Goal: Information Seeking & Learning: Find specific fact

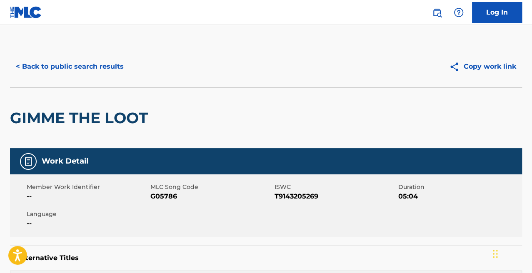
click at [69, 60] on button "< Back to public search results" at bounding box center [70, 66] width 120 height 21
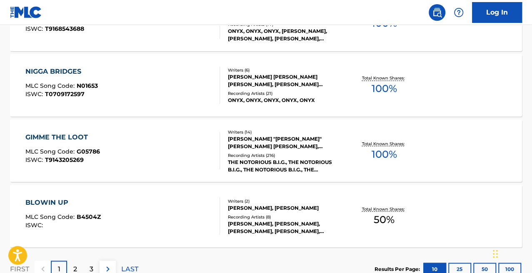
scroll to position [747, 0]
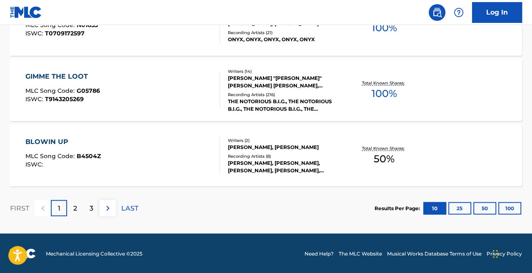
click at [76, 215] on div "2" at bounding box center [75, 208] width 16 height 16
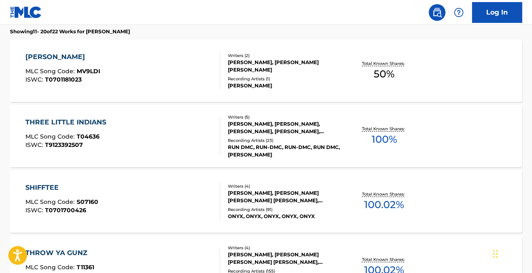
scroll to position [0, 0]
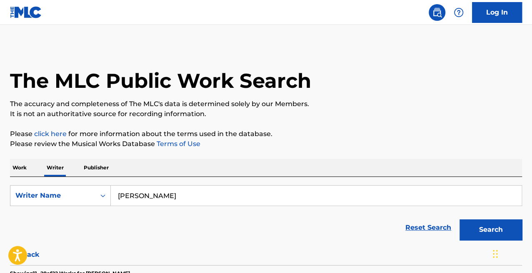
click at [21, 170] on p "Work" at bounding box center [19, 168] width 19 height 18
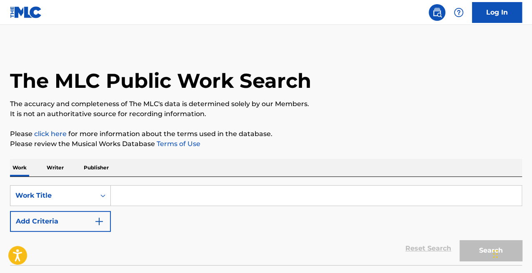
click at [172, 199] on input "Search Form" at bounding box center [316, 196] width 411 height 20
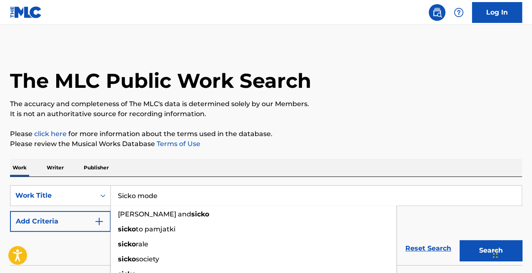
click at [460, 241] on button "Search" at bounding box center [491, 251] width 63 height 21
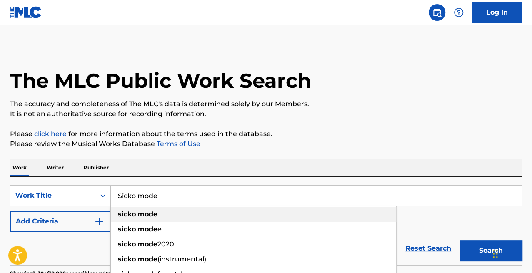
click at [169, 207] on div "sicko mode" at bounding box center [254, 214] width 286 height 15
type input "sicko mode"
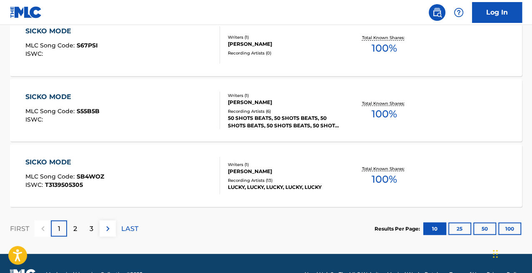
scroll to position [726, 0]
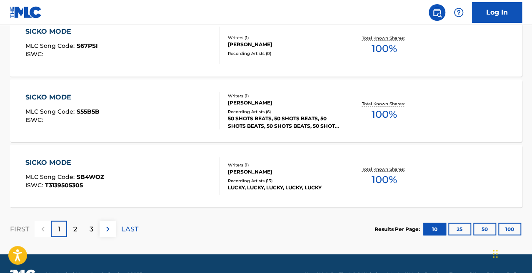
click at [74, 226] on p "2" at bounding box center [75, 229] width 4 height 10
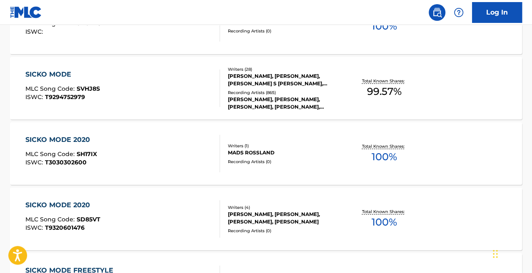
scroll to position [410, 0]
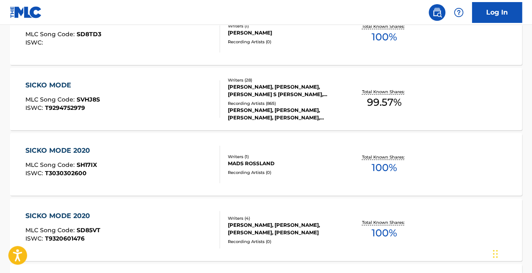
click at [177, 105] on div "SICKO MODE MLC Song Code : SVHJ8S ISWC : T9294752979" at bounding box center [122, 99] width 195 height 38
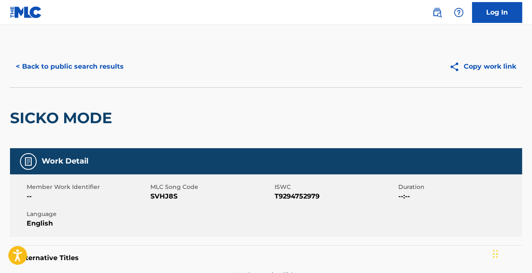
click at [91, 64] on button "< Back to public search results" at bounding box center [70, 66] width 120 height 21
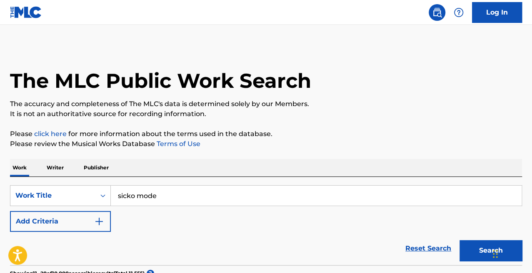
click at [62, 164] on p "Writer" at bounding box center [55, 168] width 22 height 18
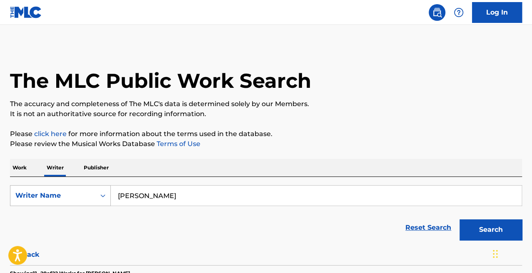
drag, startPoint x: 179, startPoint y: 195, endPoint x: 99, endPoint y: 200, distance: 80.6
click at [99, 200] on div "SearchWithCriteria7ceac4fa-a346-4047-8b08-f8143b20416c Writer Name [PERSON_NAME]" at bounding box center [266, 195] width 512 height 21
click at [460, 220] on button "Search" at bounding box center [491, 230] width 63 height 21
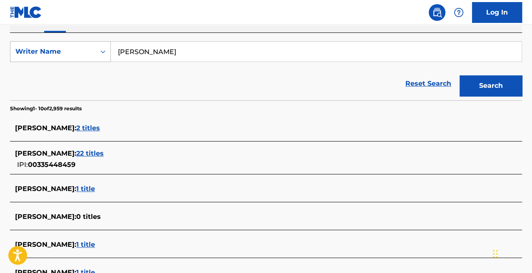
scroll to position [145, 0]
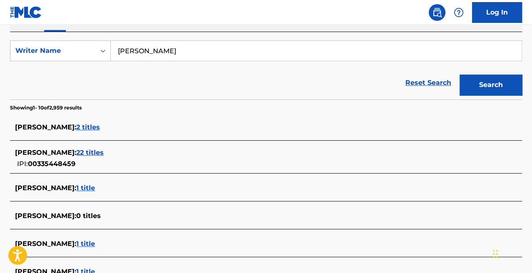
click at [103, 155] on span "22 titles" at bounding box center [90, 153] width 28 height 8
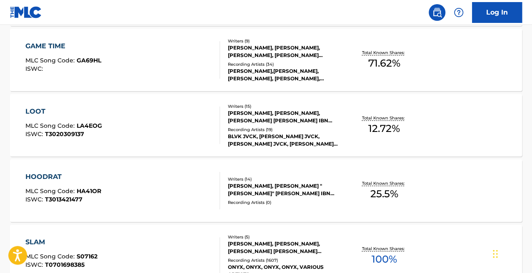
scroll to position [319, 0]
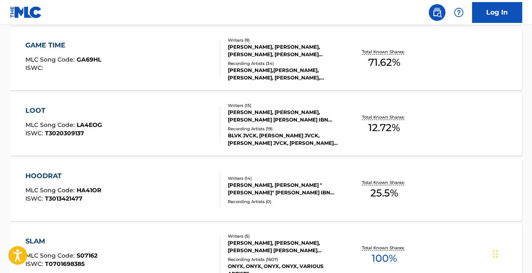
click at [199, 70] on div "GAME TIME MLC Song Code : GA69HL ISWC :" at bounding box center [122, 59] width 195 height 38
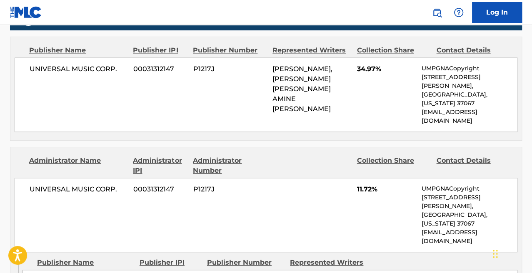
scroll to position [475, 0]
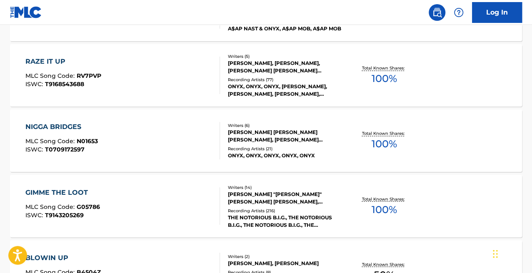
scroll to position [630, 0]
click at [145, 143] on div "NIGGA BRIDGES MLC Song Code : N01653 ISWC : T0709172597" at bounding box center [122, 142] width 195 height 38
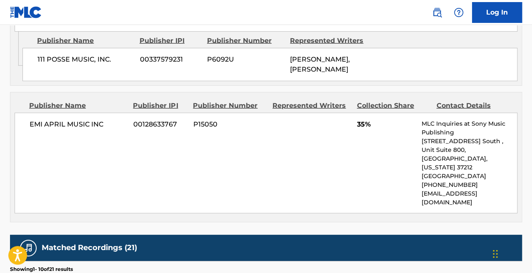
scroll to position [957, 0]
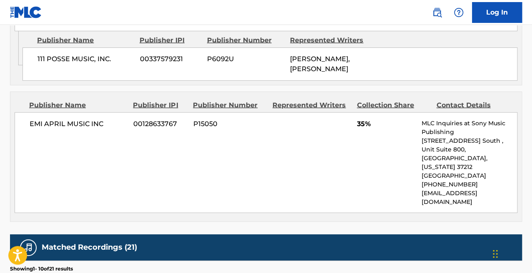
scroll to position [747, 0]
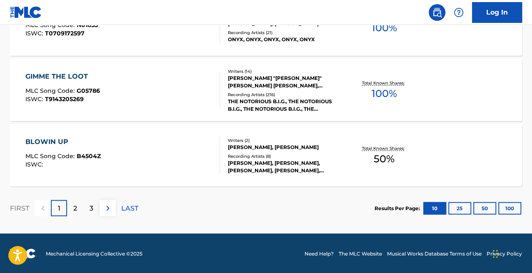
click at [78, 204] on div "2" at bounding box center [75, 208] width 16 height 16
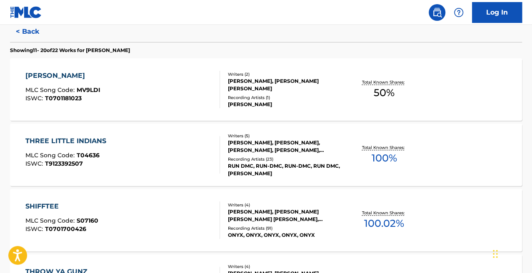
scroll to position [223, 0]
click at [201, 147] on div "THREE LITTLE INDIANS MLC Song Code : T04636 ISWC : T9123392507" at bounding box center [122, 156] width 195 height 38
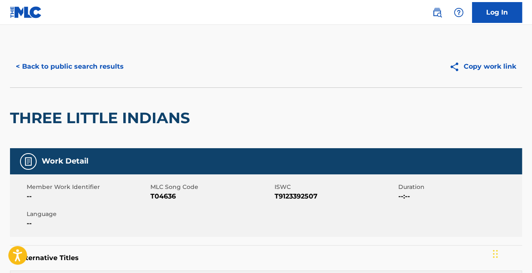
click at [60, 74] on button "< Back to public search results" at bounding box center [70, 66] width 120 height 21
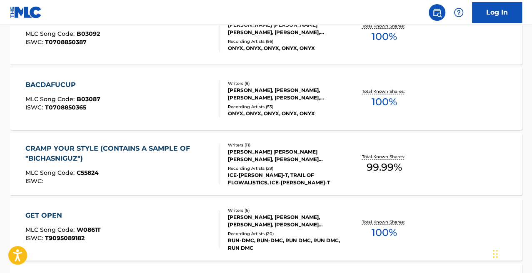
scroll to position [747, 0]
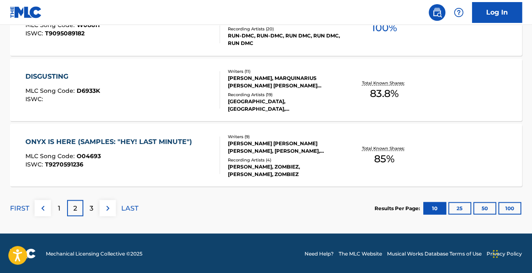
click at [100, 165] on div "ISWC : T9270591236" at bounding box center [110, 164] width 171 height 6
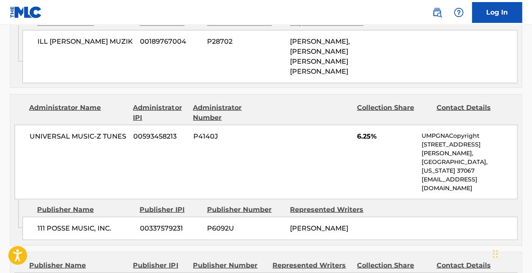
scroll to position [1025, 0]
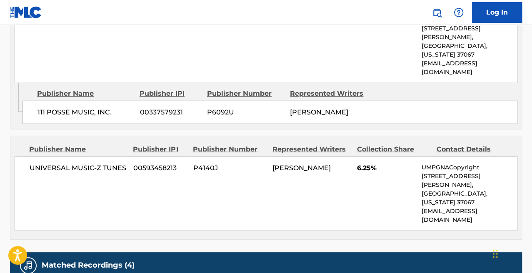
scroll to position [747, 0]
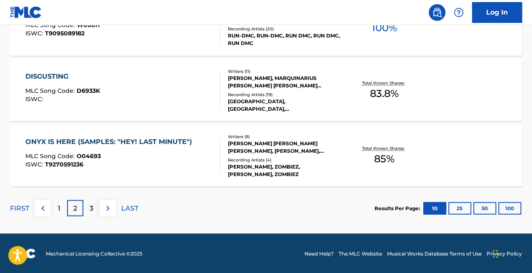
click at [86, 207] on div "3" at bounding box center [91, 208] width 16 height 16
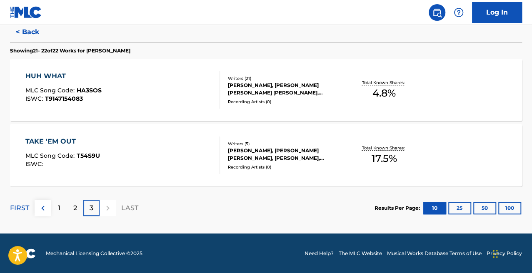
scroll to position [0, 0]
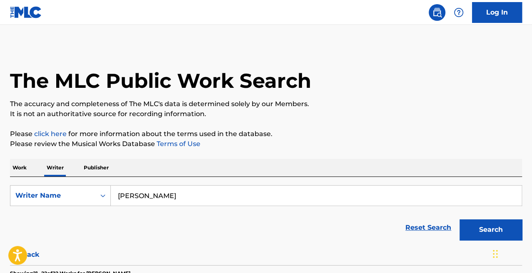
click at [25, 169] on p "Work" at bounding box center [19, 168] width 19 height 18
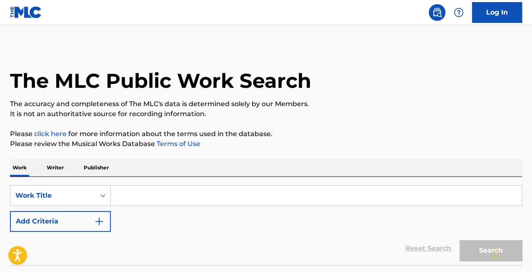
click at [165, 197] on input "Search Form" at bounding box center [316, 196] width 411 height 20
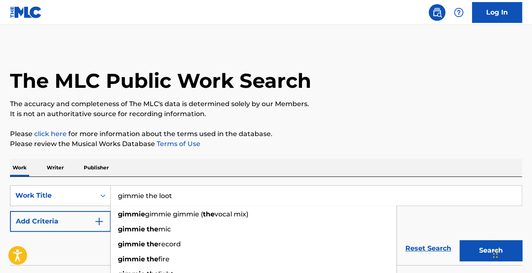
type input "gimmie the loot"
click at [460, 241] on button "Search" at bounding box center [491, 251] width 63 height 21
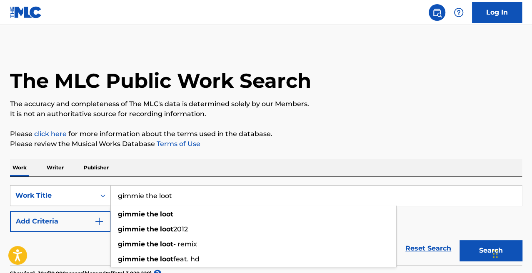
click at [253, 145] on p "Please review the Musical Works Database Terms of Use" at bounding box center [266, 144] width 512 height 10
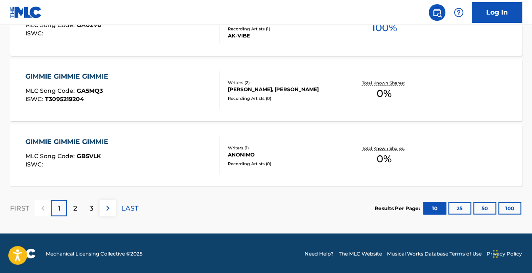
scroll to position [746, 0]
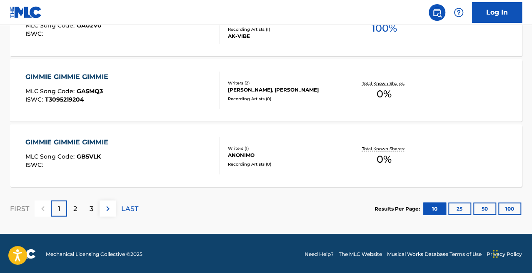
click at [73, 202] on div "2" at bounding box center [75, 209] width 16 height 16
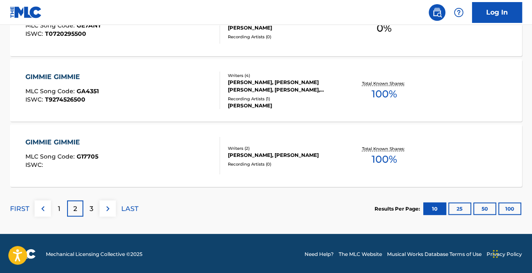
click at [63, 209] on div "1" at bounding box center [59, 209] width 16 height 16
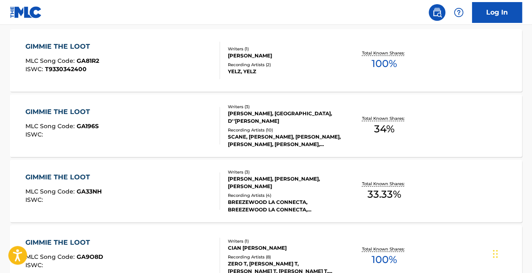
scroll to position [224, 0]
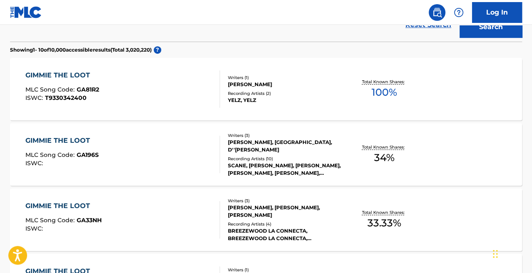
click at [188, 100] on div "GIMMIE THE LOOT MLC Song Code : GA81R2 ISWC : T9330342400" at bounding box center [122, 89] width 195 height 38
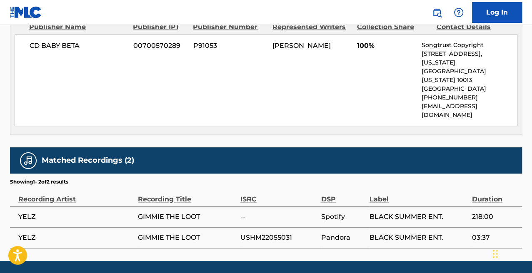
scroll to position [408, 0]
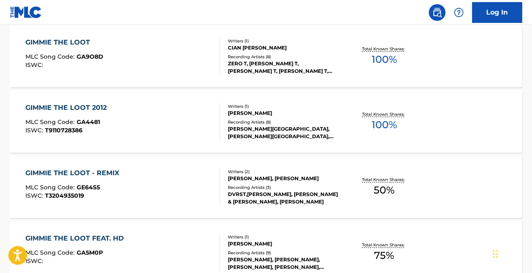
scroll to position [453, 0]
click at [152, 129] on div "GIMMIE THE LOOT 2012 MLC Song Code : GA4481 ISWC : T9110728386" at bounding box center [122, 122] width 195 height 38
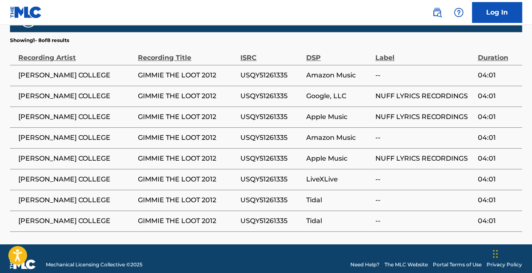
scroll to position [546, 0]
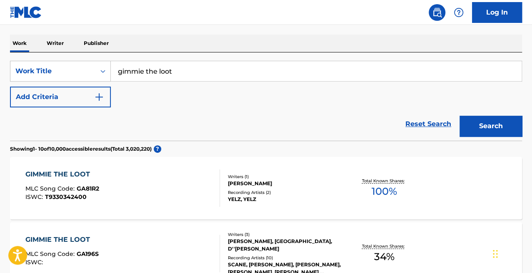
scroll to position [124, 0]
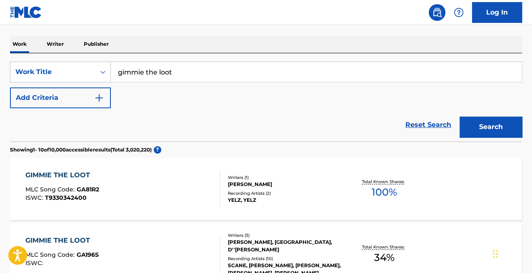
click at [139, 70] on input "gimmie the loot" at bounding box center [316, 72] width 411 height 20
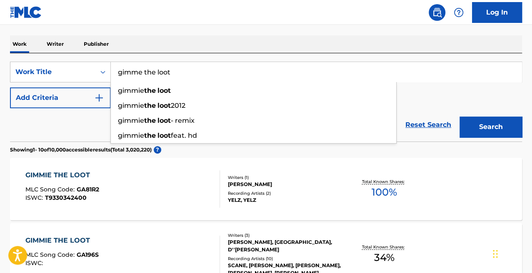
type input "gimme the loot"
click at [460, 117] on button "Search" at bounding box center [491, 127] width 63 height 21
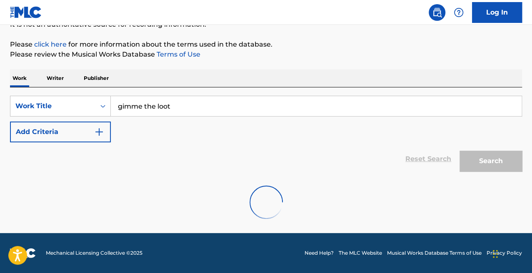
scroll to position [89, 0]
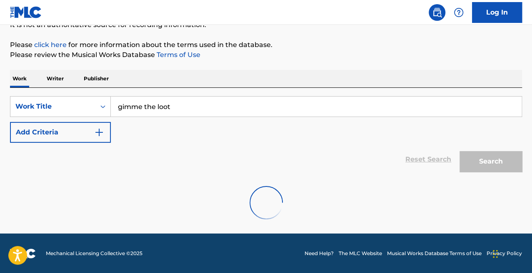
click at [190, 70] on div "Work Writer Publisher" at bounding box center [266, 79] width 512 height 18
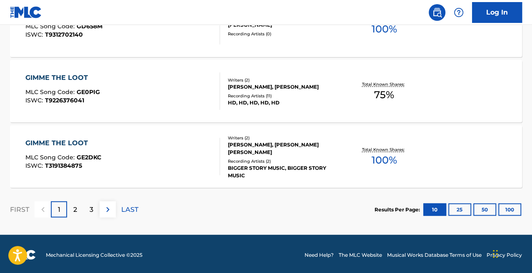
scroll to position [745, 0]
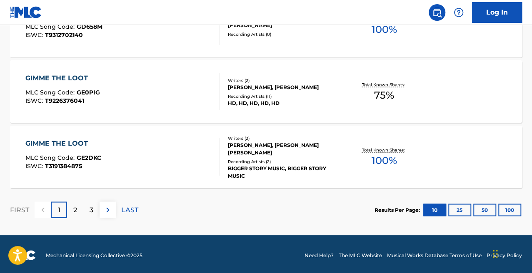
click at [183, 157] on div "GIMME THE LOOT MLC Song Code : GE2DKC ISWC : T3191384875" at bounding box center [122, 157] width 195 height 38
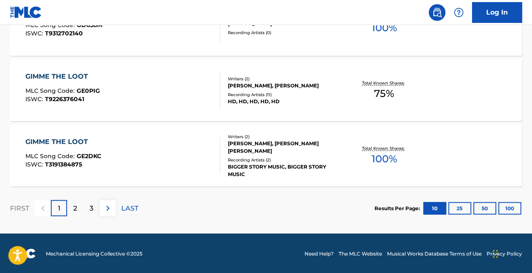
click at [70, 207] on div "2" at bounding box center [75, 208] width 16 height 16
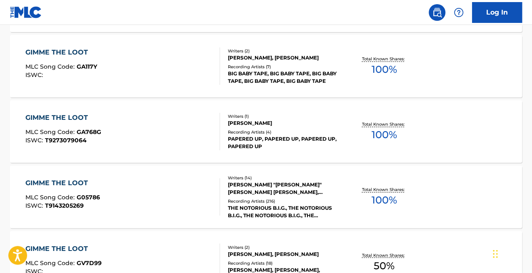
scroll to position [574, 0]
click at [141, 234] on div "GIMME THE LOOT MLC Song Code : GV7D99 ISWC : Writers ( 2 ) [PERSON_NAME], [PERS…" at bounding box center [266, 262] width 512 height 63
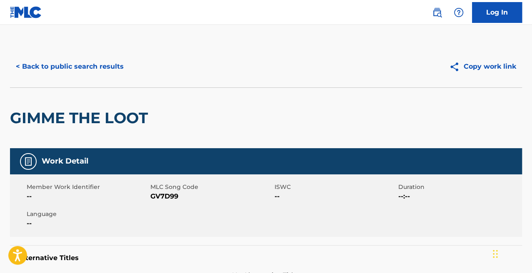
click at [68, 73] on button "< Back to public search results" at bounding box center [70, 66] width 120 height 21
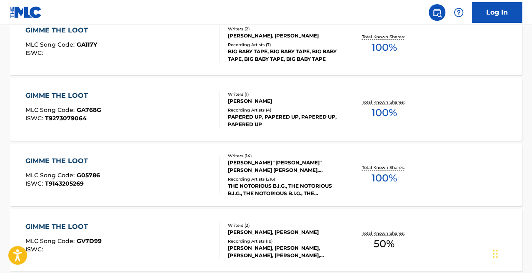
click at [148, 179] on div "GIMME THE LOOT MLC Song Code : G05786 ISWC : T9143205269" at bounding box center [122, 175] width 195 height 38
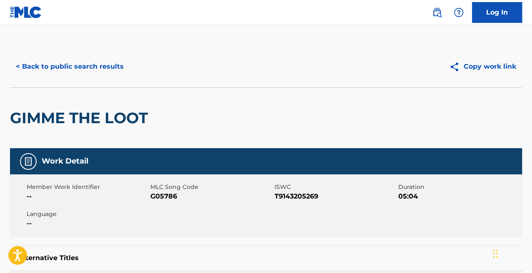
click at [91, 70] on button "< Back to public search results" at bounding box center [70, 66] width 120 height 21
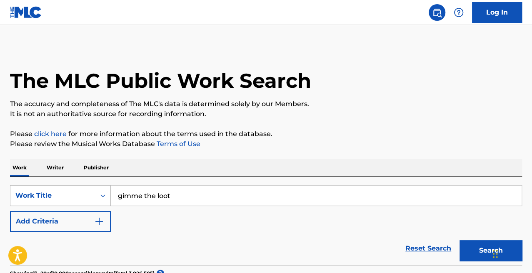
drag, startPoint x: 187, startPoint y: 191, endPoint x: 47, endPoint y: 188, distance: 140.1
click at [47, 188] on div "SearchWithCriteria2a25f279-0ee6-468c-995e-ea7d807faf31 Work Title gimme the loot" at bounding box center [266, 195] width 512 height 21
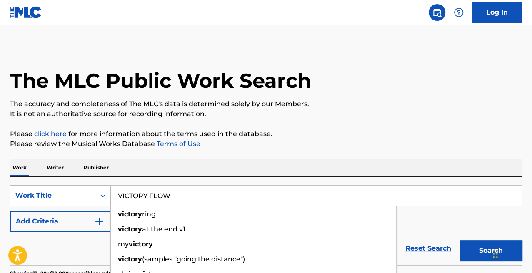
type input "VICTORY FLOW"
click at [460, 241] on button "Search" at bounding box center [491, 251] width 63 height 21
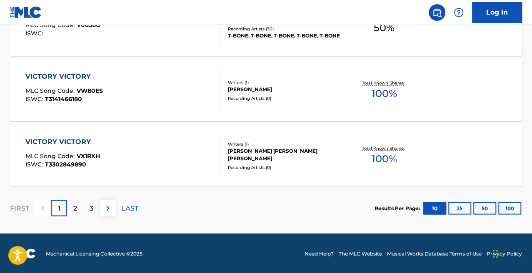
scroll to position [656, 0]
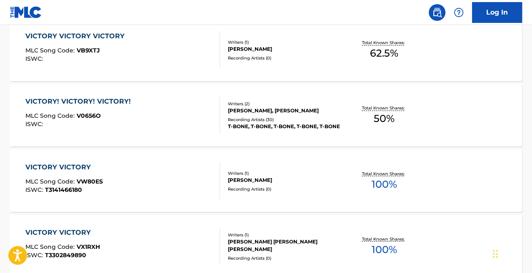
click at [287, 9] on nav "Log In" at bounding box center [266, 12] width 532 height 25
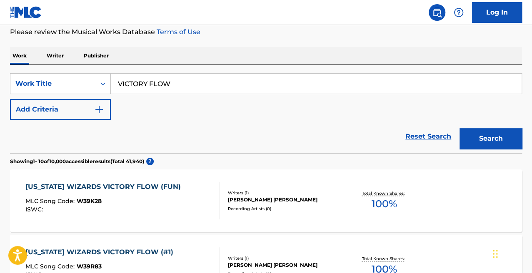
scroll to position [0, 0]
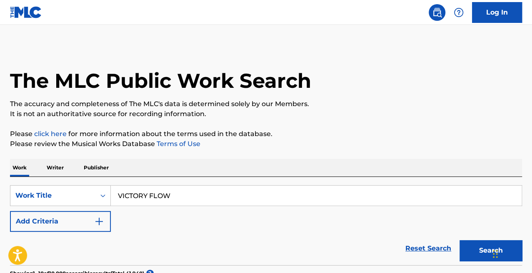
click at [54, 166] on p "Writer" at bounding box center [55, 168] width 22 height 18
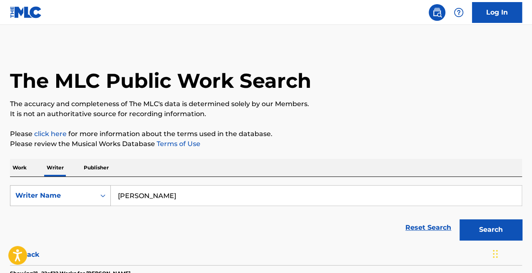
drag, startPoint x: 182, startPoint y: 198, endPoint x: 60, endPoint y: 195, distance: 122.2
click at [60, 195] on div "SearchWithCriteria7ceac4fa-a346-4047-8b08-f8143b20416c Writer Name [PERSON_NAME]" at bounding box center [266, 195] width 512 height 21
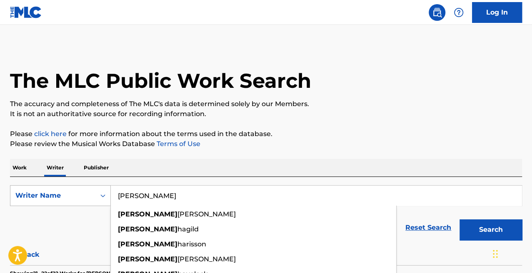
type input "[PERSON_NAME]"
click at [460, 220] on button "Search" at bounding box center [491, 230] width 63 height 21
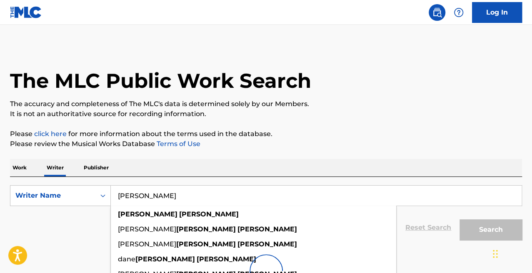
click at [225, 105] on p "The accuracy and completeness of The MLC's data is determined solely by our Mem…" at bounding box center [266, 104] width 512 height 10
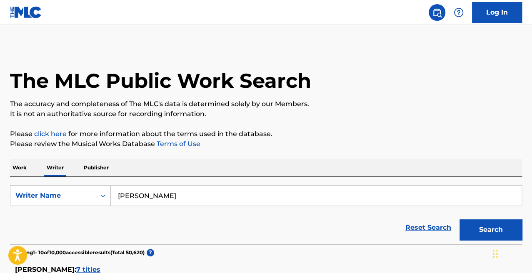
scroll to position [142, 0]
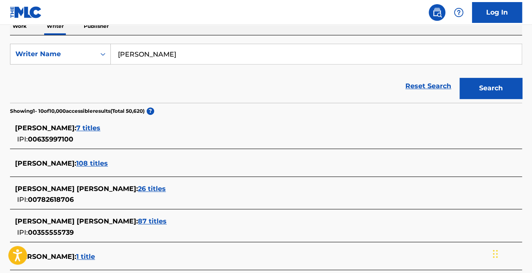
click at [90, 128] on span "7 titles" at bounding box center [88, 128] width 24 height 8
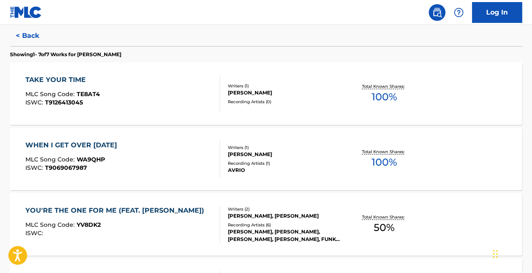
scroll to position [218, 0]
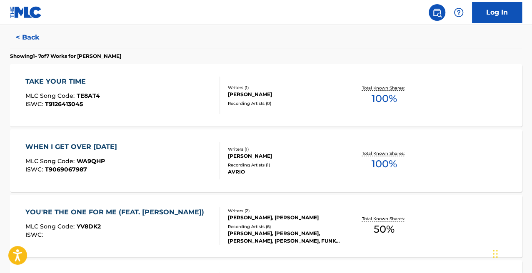
click at [134, 91] on div "TAKE YOUR TIME MLC Song Code : TE8AT4 ISWC : T9126413045" at bounding box center [122, 96] width 195 height 38
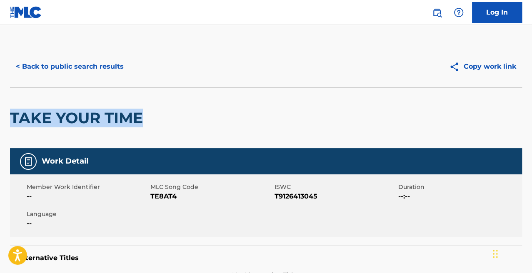
drag, startPoint x: 157, startPoint y: 119, endPoint x: -2, endPoint y: 107, distance: 159.7
click at [0, 107] on html "Accessibility Screen-Reader Guide, Feedback, and Issue Reporting | New window L…" at bounding box center [266, 136] width 532 height 273
copy h2 "TAKE YOUR TIME"
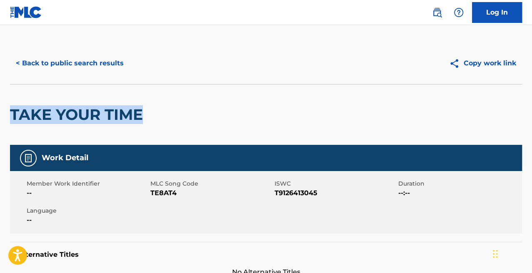
click at [61, 65] on button "< Back to public search results" at bounding box center [70, 63] width 120 height 21
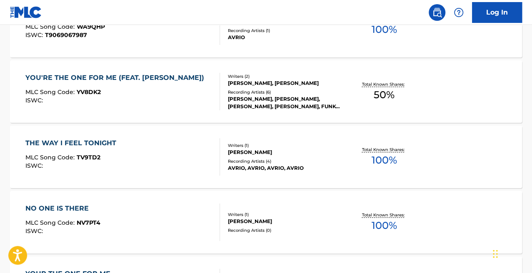
scroll to position [353, 0]
click at [133, 100] on div "ISWC :" at bounding box center [116, 100] width 183 height 6
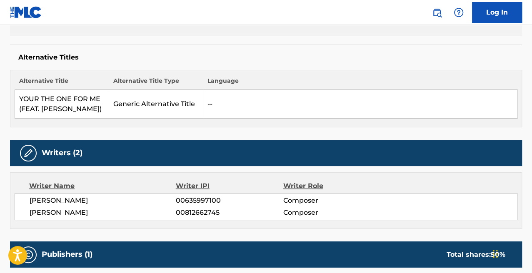
scroll to position [220, 0]
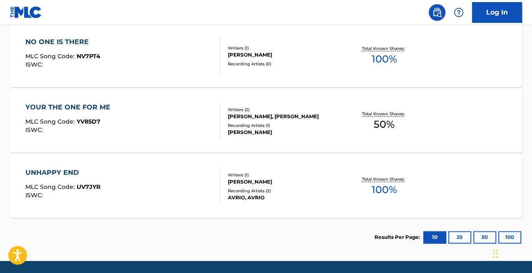
scroll to position [519, 0]
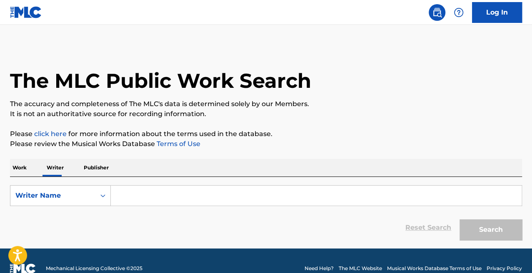
click at [152, 199] on input "Search Form" at bounding box center [316, 196] width 411 height 20
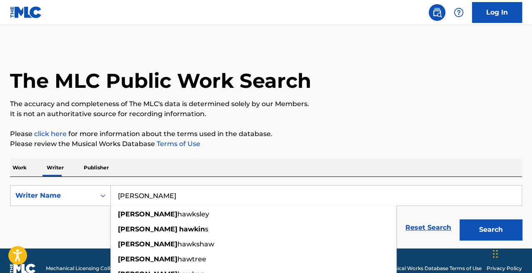
type input "john hawkins"
click at [460, 220] on button "Search" at bounding box center [491, 230] width 63 height 21
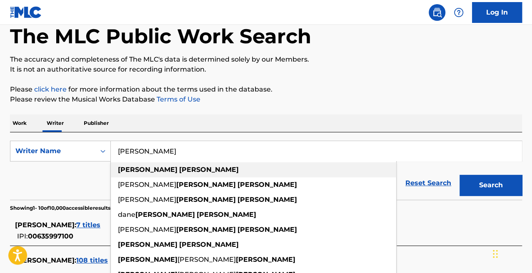
scroll to position [55, 0]
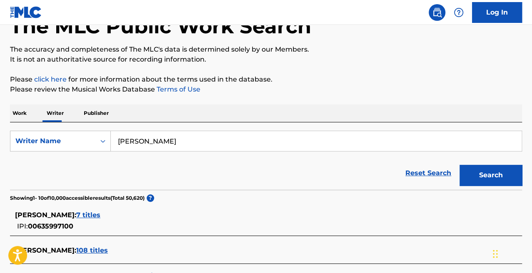
click at [142, 110] on div "Work Writer Publisher" at bounding box center [266, 114] width 512 height 18
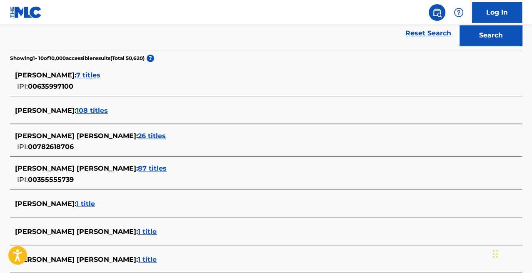
scroll to position [194, 0]
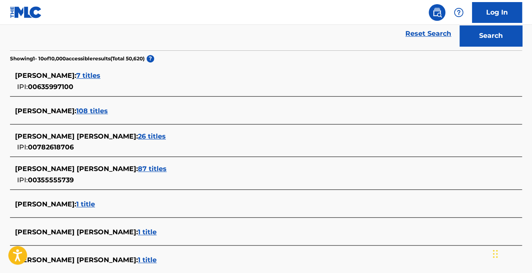
click at [90, 109] on span "108 titles" at bounding box center [92, 111] width 32 height 8
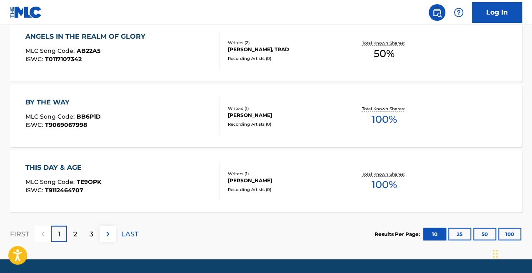
scroll to position [719, 0]
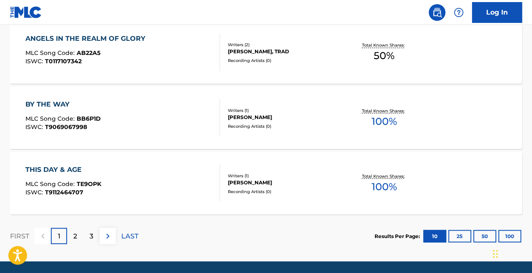
click at [143, 90] on div "BY THE WAY MLC Song Code : BB6P1D ISWC : T9069067998 Writers ( 1 ) JOHN HAWKINS…" at bounding box center [266, 118] width 512 height 63
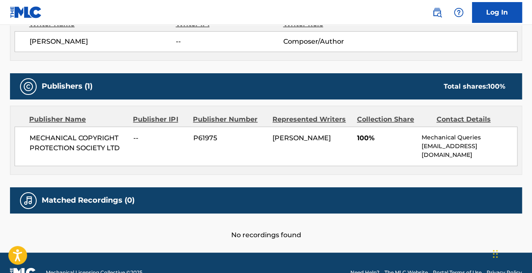
scroll to position [315, 0]
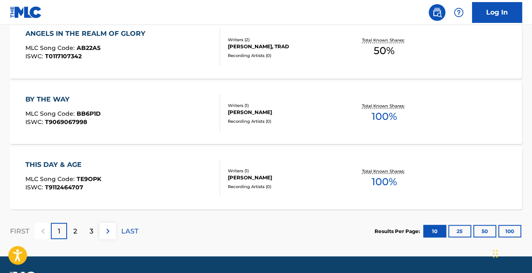
scroll to position [723, 0]
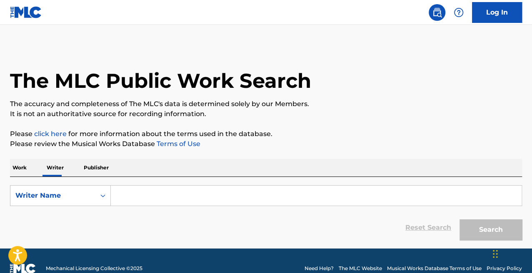
click at [146, 201] on input "Search Form" at bounding box center [316, 196] width 411 height 20
click at [14, 174] on p "Work" at bounding box center [19, 168] width 19 height 18
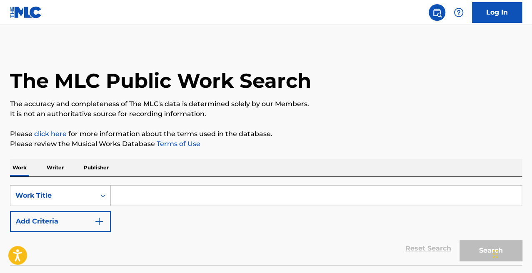
click at [138, 201] on input "Search Form" at bounding box center [316, 196] width 411 height 20
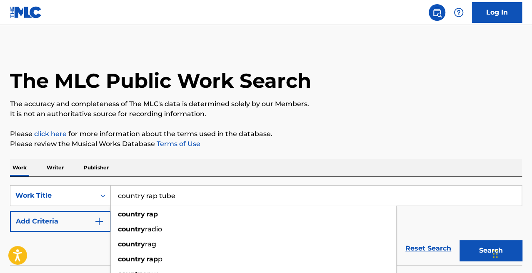
click at [460, 241] on button "Search" at bounding box center [491, 251] width 63 height 21
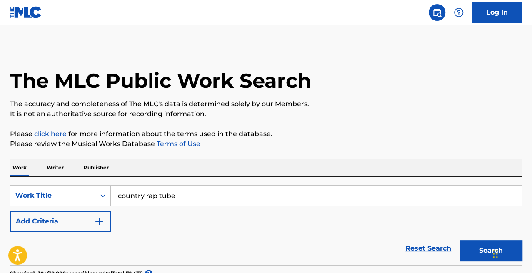
click at [170, 194] on input "country rap tube" at bounding box center [316, 196] width 411 height 20
click at [460, 241] on button "Search" at bounding box center [491, 251] width 63 height 21
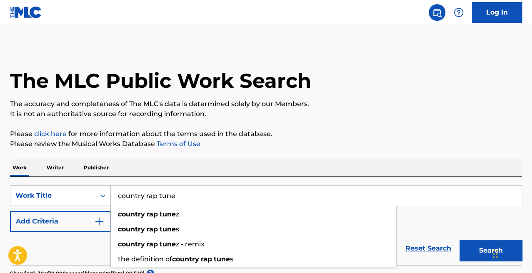
click at [202, 131] on p "Please click here for more information about the terms used in the database." at bounding box center [266, 134] width 512 height 10
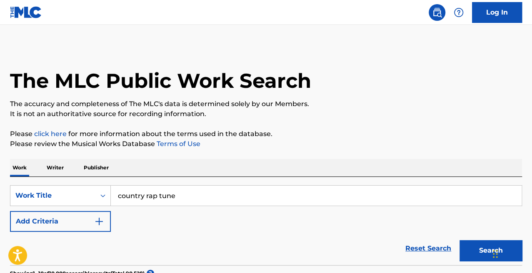
drag, startPoint x: 175, startPoint y: 190, endPoint x: 115, endPoint y: 193, distance: 60.1
click at [115, 193] on input "country rap tune" at bounding box center [316, 196] width 411 height 20
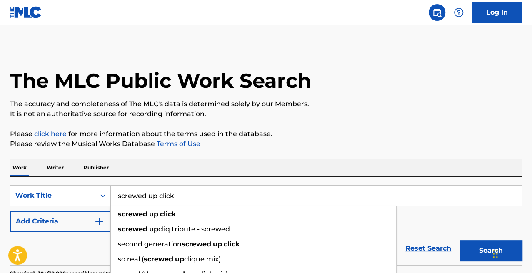
type input "screwed up click"
click at [460, 241] on button "Search" at bounding box center [491, 251] width 63 height 21
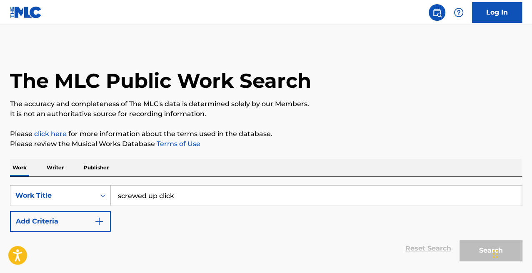
click at [247, 168] on div "Work Writer Publisher" at bounding box center [266, 168] width 512 height 18
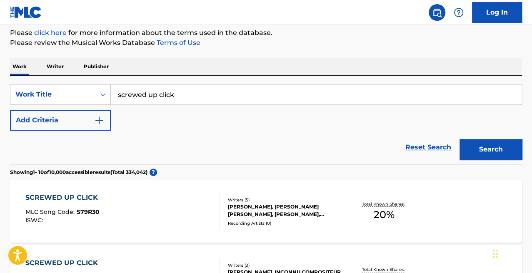
scroll to position [145, 0]
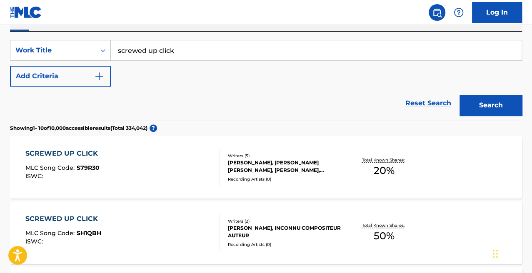
click at [145, 174] on div "SCREWED UP CLICK MLC Song Code : S79R30 ISWC :" at bounding box center [122, 168] width 195 height 38
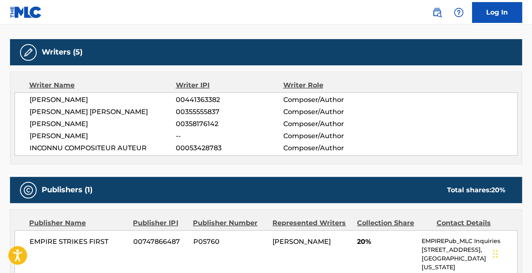
scroll to position [254, 0]
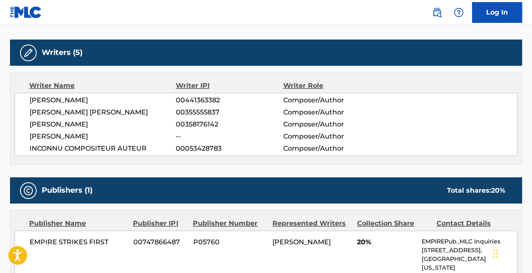
click at [225, 111] on span "00355555837" at bounding box center [229, 113] width 107 height 10
drag, startPoint x: 173, startPoint y: 110, endPoint x: 218, endPoint y: 109, distance: 45.5
click at [218, 109] on div "JOHN EDWARDS HAWKINS 00355555837 Composer/Author" at bounding box center [274, 113] width 488 height 10
copy div "00355555837"
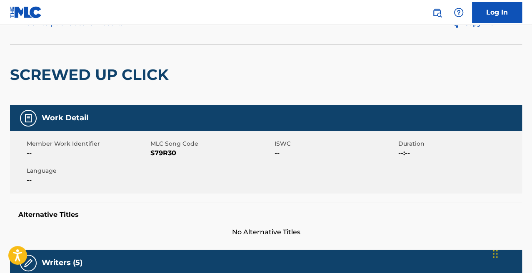
scroll to position [0, 0]
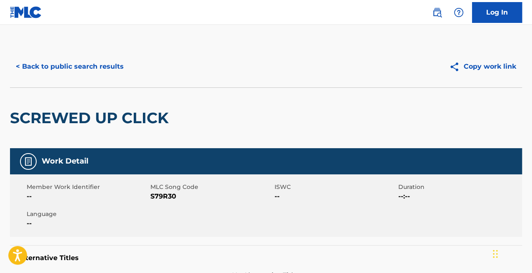
click at [49, 72] on button "< Back to public search results" at bounding box center [70, 66] width 120 height 21
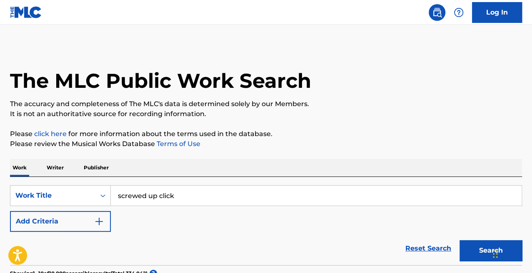
click at [54, 173] on p "Writer" at bounding box center [55, 168] width 22 height 18
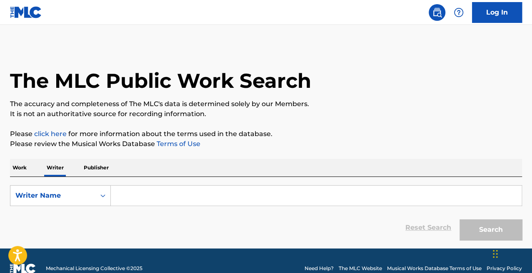
click at [53, 208] on form "SearchWithCriteria4ca71a23-574b-43a8-98d5-5dded13455ca Writer Name Reset Search…" at bounding box center [266, 214] width 512 height 59
click at [51, 202] on div "Writer Name" at bounding box center [52, 196] width 85 height 16
click at [57, 222] on div "Writer IPI" at bounding box center [60, 216] width 100 height 21
click at [144, 198] on input "Search Form" at bounding box center [316, 196] width 411 height 20
paste input "00355555837"
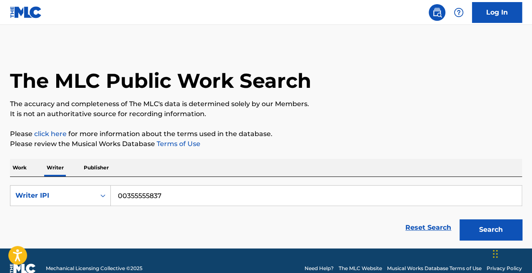
click at [460, 220] on button "Search" at bounding box center [491, 230] width 63 height 21
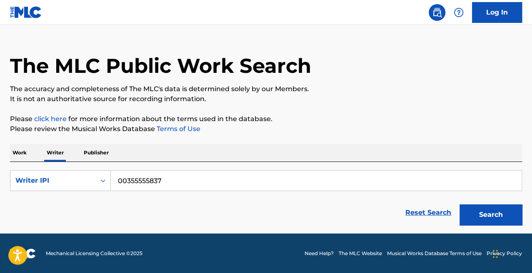
scroll to position [15, 0]
click at [118, 178] on input "00355555837" at bounding box center [316, 181] width 411 height 20
type input "00355555837"
click at [460, 205] on button "Search" at bounding box center [491, 215] width 63 height 21
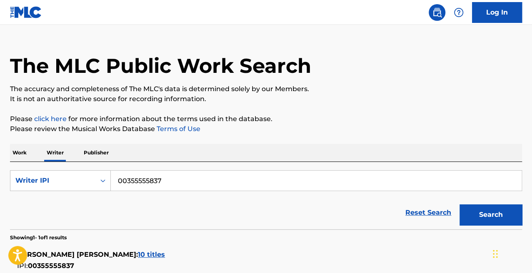
scroll to position [100, 0]
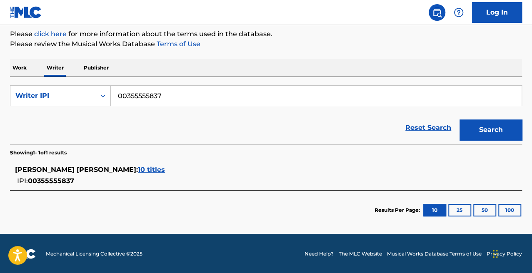
click at [120, 175] on div "JOHN EDWARDS HAWKINS : 10 titles" at bounding box center [255, 170] width 481 height 10
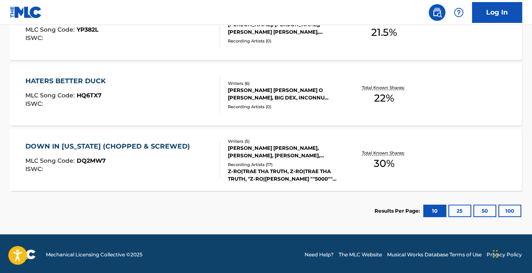
scroll to position [743, 0]
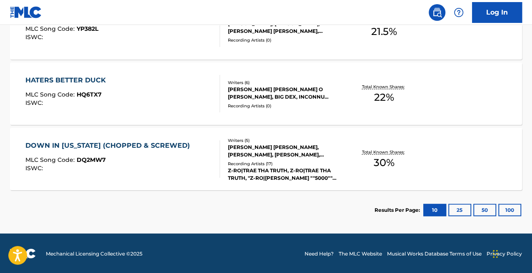
click at [153, 168] on div "ISWC :" at bounding box center [109, 168] width 169 height 6
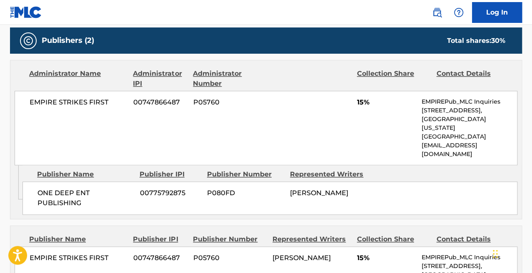
scroll to position [555, 0]
